Goal: Information Seeking & Learning: Find specific fact

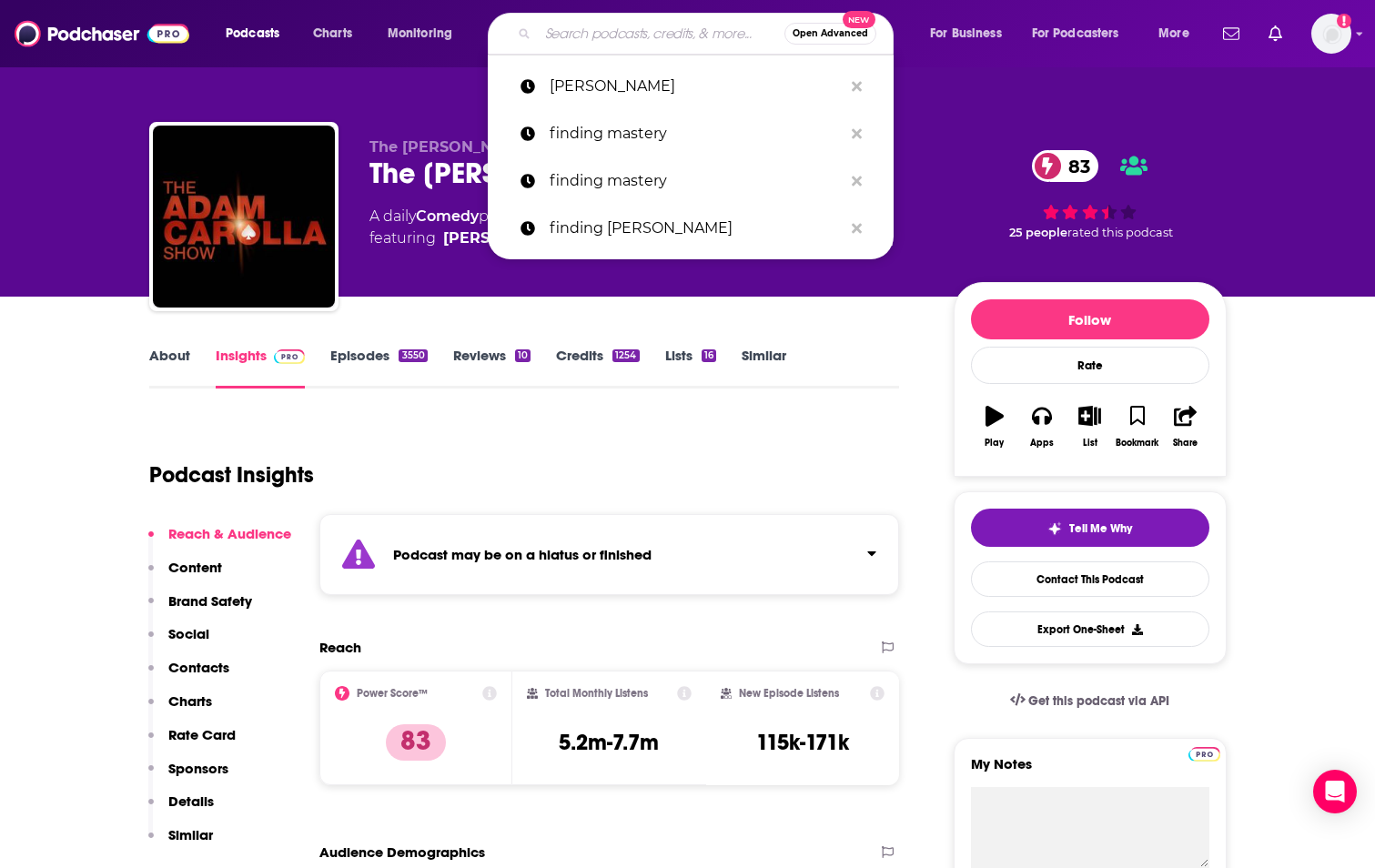
click at [570, 39] on input "Search podcasts, credits, & more..." at bounding box center [660, 34] width 247 height 29
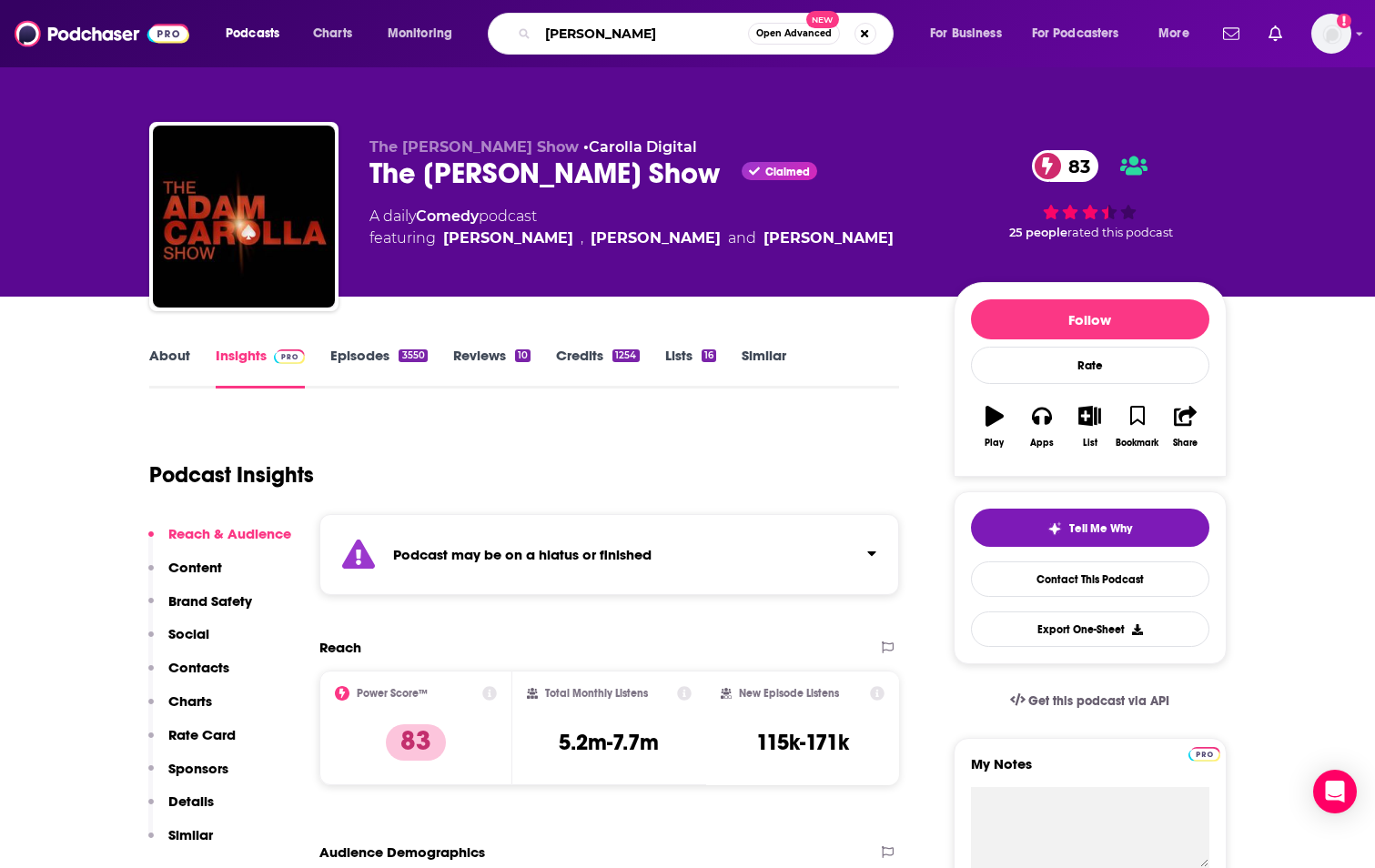
type input "[PERSON_NAME]"
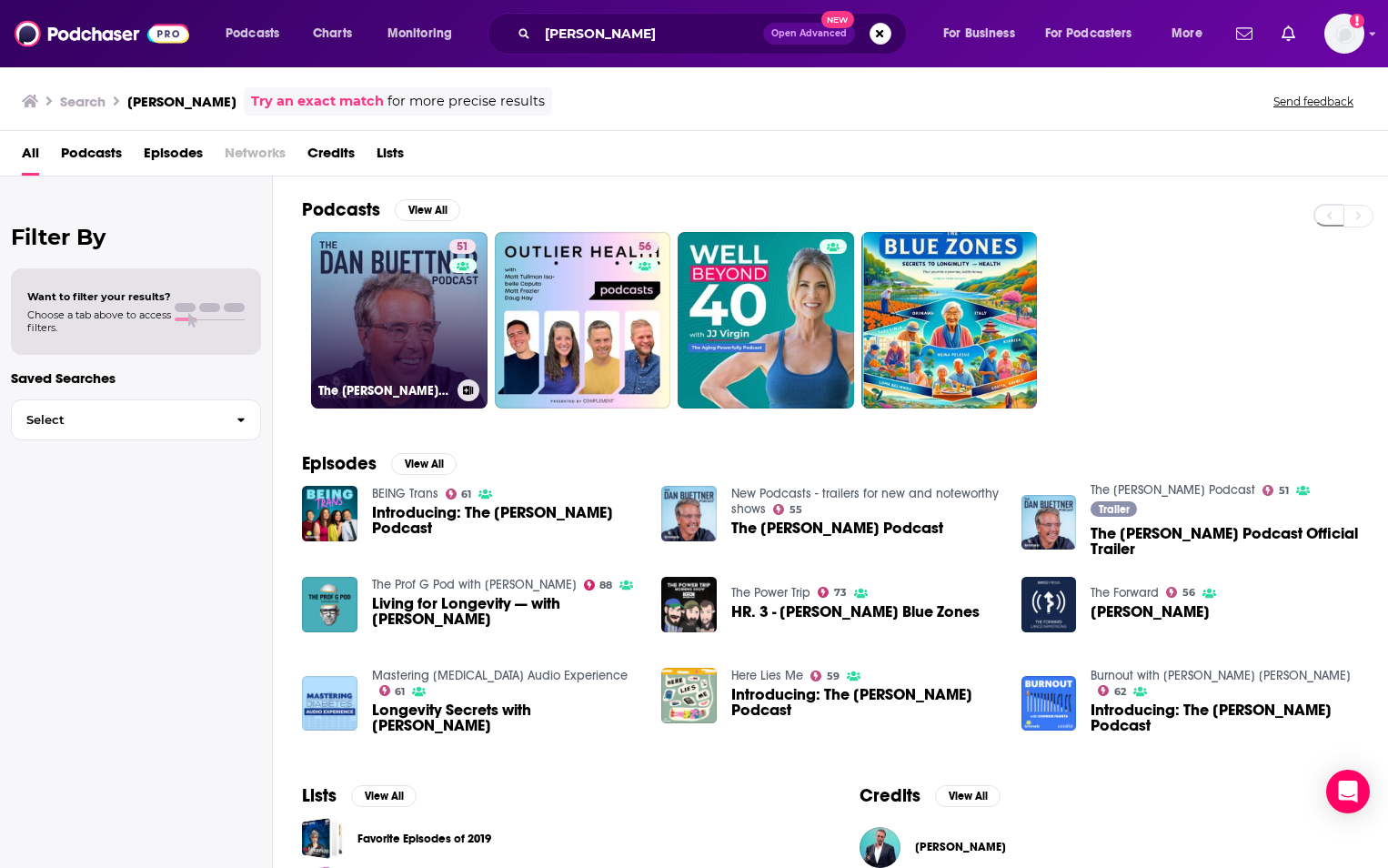
click at [381, 326] on link "51 The [PERSON_NAME] Podcast" at bounding box center [399, 319] width 176 height 176
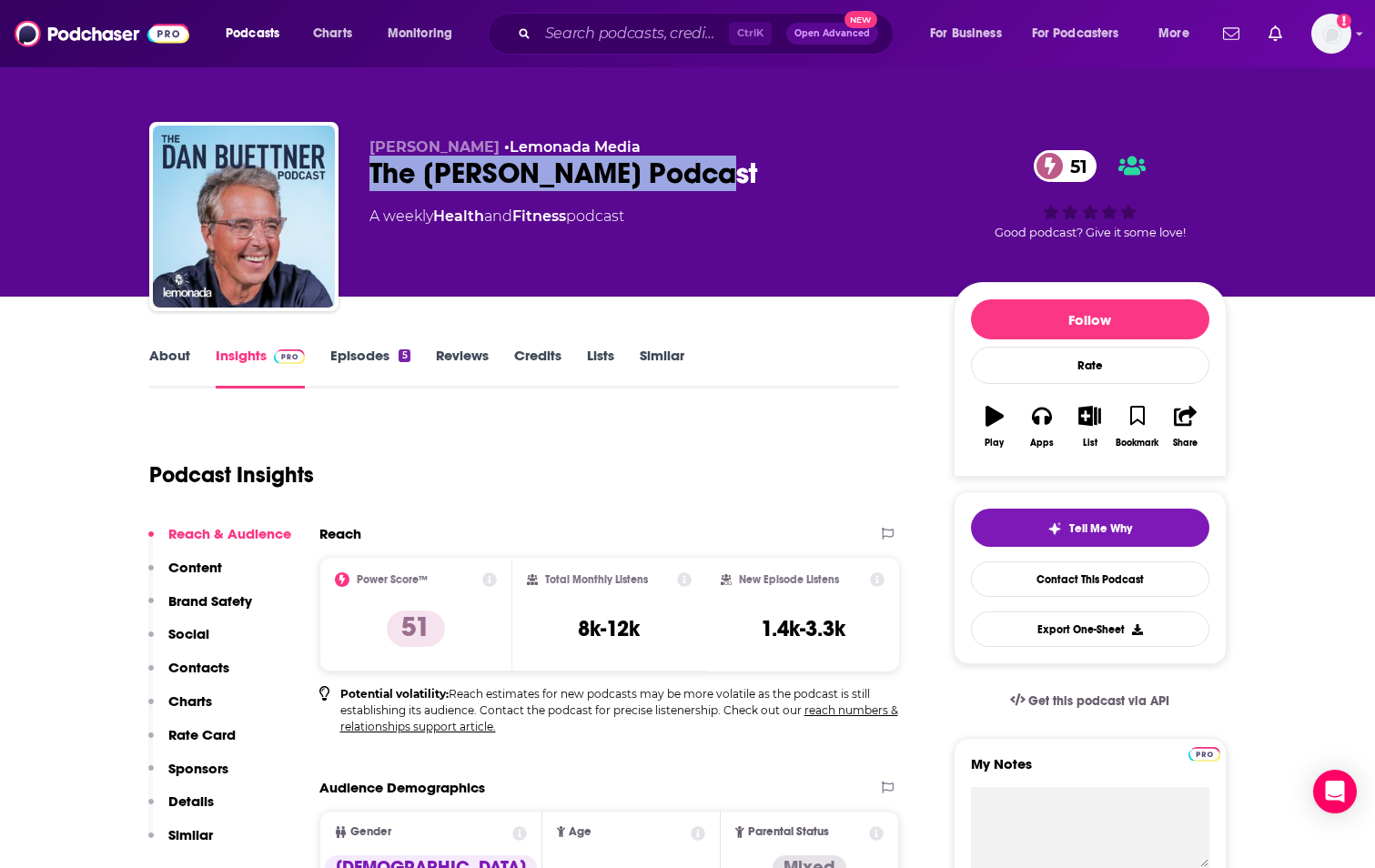
drag, startPoint x: 367, startPoint y: 173, endPoint x: 707, endPoint y: 177, distance: 340.0
click at [707, 177] on div "[PERSON_NAME] • Lemonada Media The [PERSON_NAME] Podcast 51 A weekly Health and…" at bounding box center [688, 220] width 1077 height 197
copy h2 "The [PERSON_NAME] Podcas"
click at [402, 169] on div "The [PERSON_NAME] Podcast 51" at bounding box center [647, 173] width 555 height 35
click at [430, 175] on div "The [PERSON_NAME] Podcast 51" at bounding box center [647, 173] width 555 height 35
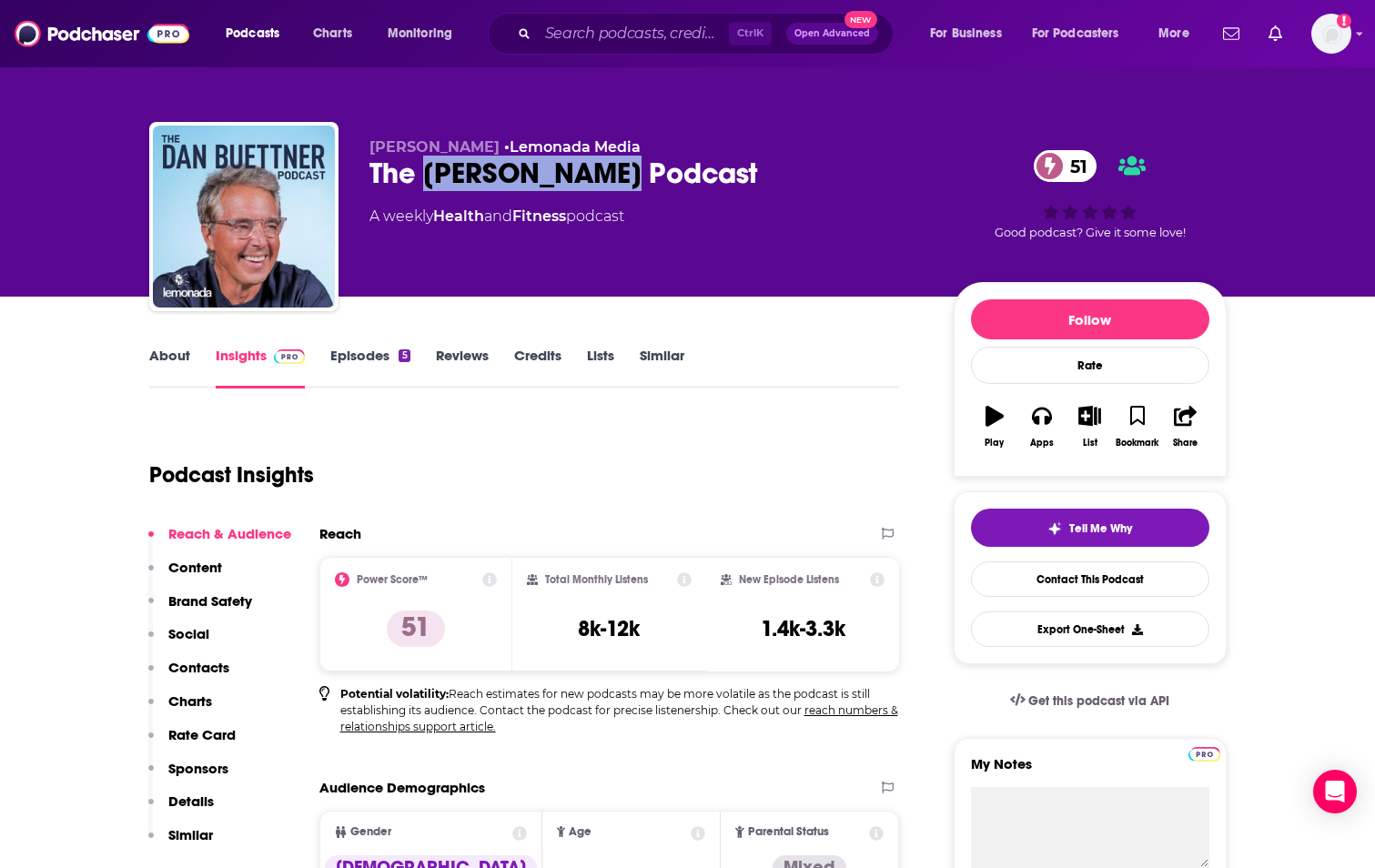
drag, startPoint x: 421, startPoint y: 174, endPoint x: 606, endPoint y: 169, distance: 185.1
click at [606, 169] on div "The [PERSON_NAME] Podcast 51" at bounding box center [647, 173] width 555 height 35
copy h2 "[PERSON_NAME]"
